Goal: Task Accomplishment & Management: Manage account settings

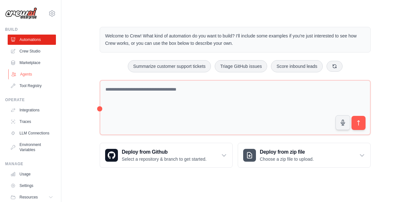
click at [26, 75] on link "Agents" at bounding box center [32, 74] width 48 height 10
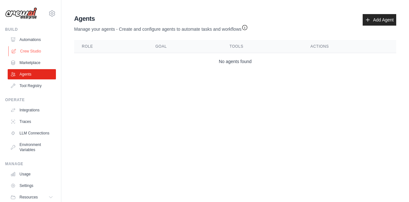
click at [31, 50] on link "Crew Studio" at bounding box center [32, 51] width 48 height 10
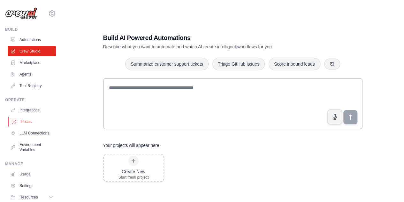
scroll to position [27, 0]
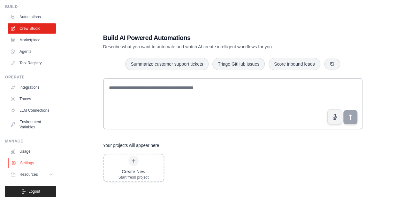
click at [23, 161] on link "Settings" at bounding box center [32, 163] width 48 height 10
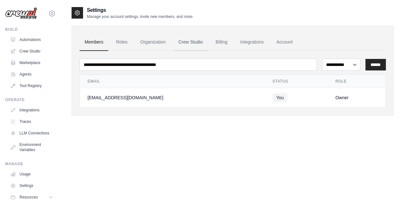
click at [191, 40] on link "Crew Studio" at bounding box center [190, 42] width 35 height 17
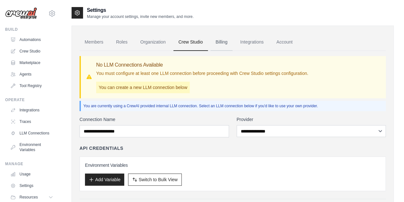
click at [222, 42] on link "Billing" at bounding box center [222, 42] width 22 height 17
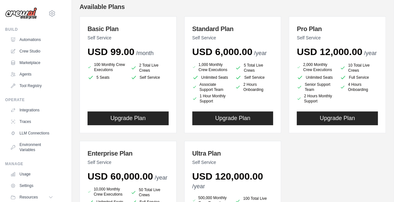
scroll to position [14, 0]
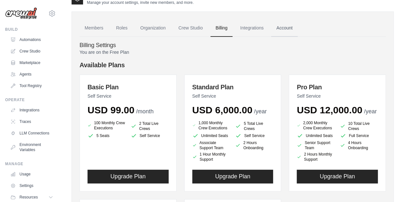
click at [281, 29] on link "Account" at bounding box center [284, 27] width 27 height 17
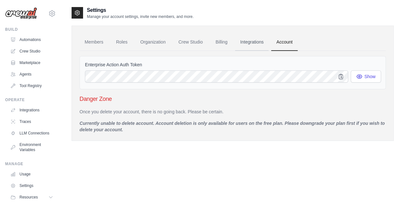
click at [250, 42] on link "Integrations" at bounding box center [252, 42] width 34 height 17
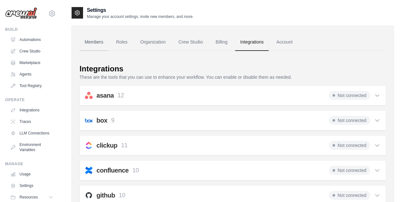
click at [94, 43] on link "Members" at bounding box center [94, 42] width 29 height 17
